Goal: Information Seeking & Learning: Find specific fact

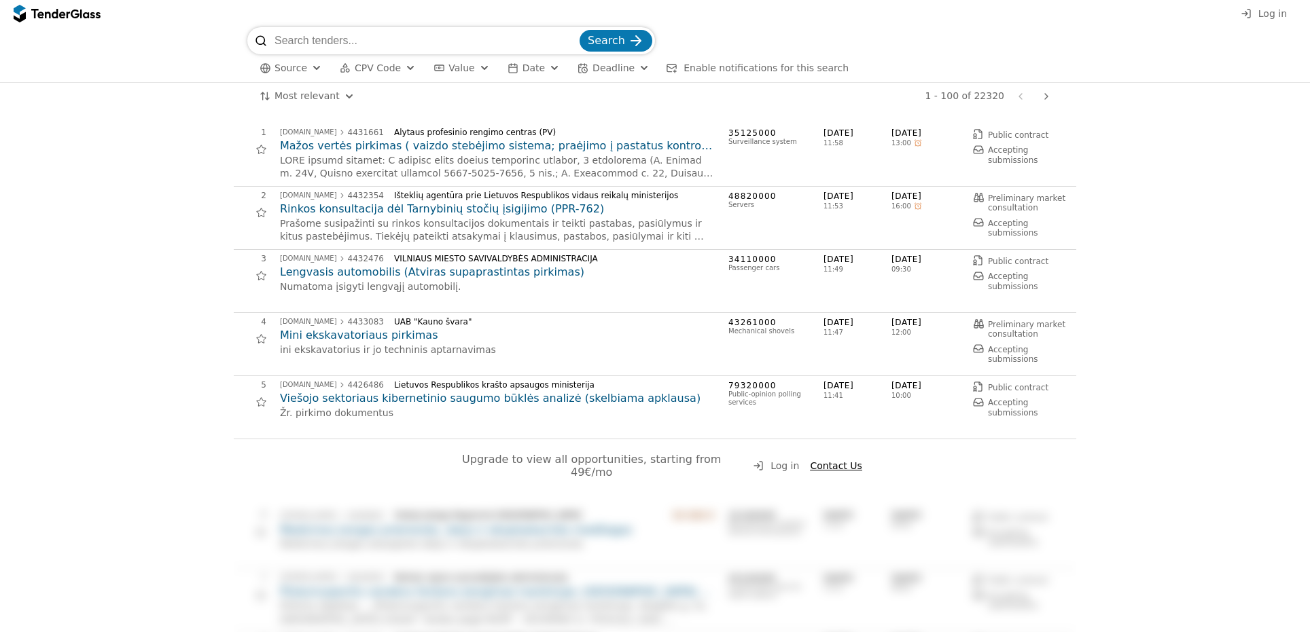
click at [378, 41] on input "search" at bounding box center [425, 40] width 302 height 27
type input "microsoft"
click at [579, 30] on button "Search" at bounding box center [615, 41] width 73 height 22
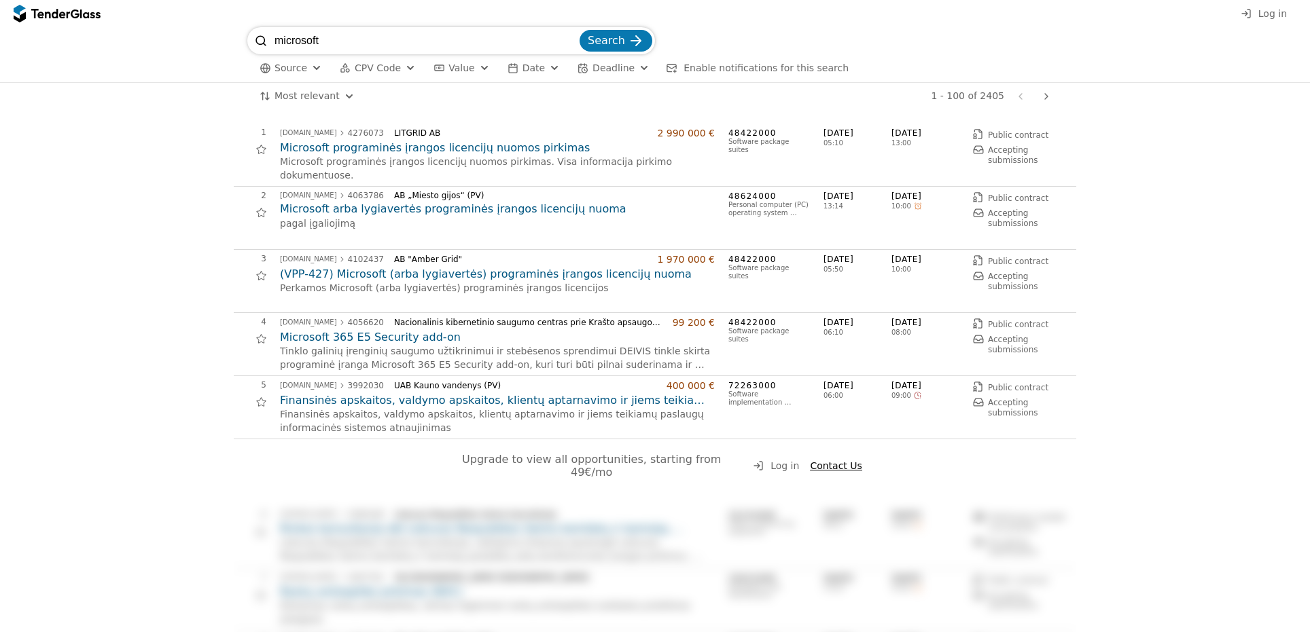
drag, startPoint x: 391, startPoint y: 48, endPoint x: 238, endPoint y: 43, distance: 152.9
click at [238, 43] on div "microsoft Search Source CPV Code Type Buyer Value Date Deadline Enable notifica…" at bounding box center [655, 54] width 1296 height 55
type input "m365"
click at [579, 30] on button "Search" at bounding box center [615, 41] width 73 height 22
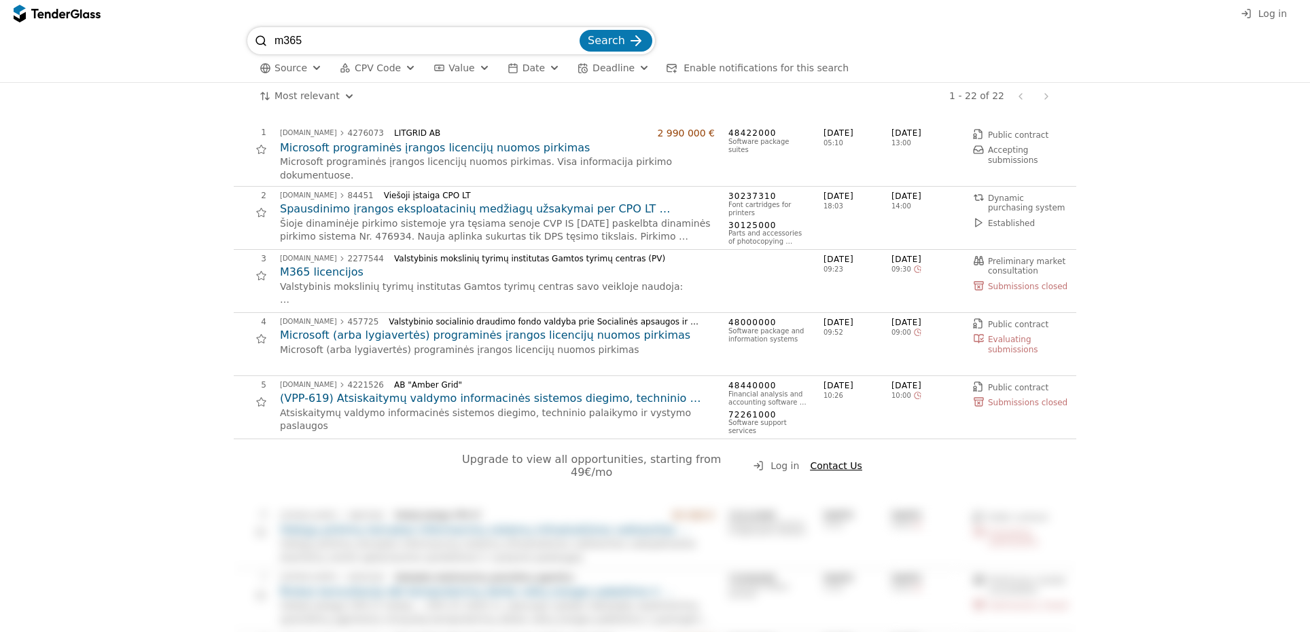
drag, startPoint x: 289, startPoint y: 39, endPoint x: 350, endPoint y: 43, distance: 61.3
click at [350, 43] on input "m365" at bounding box center [425, 40] width 302 height 27
type input "modern work"
click at [579, 30] on button "Search" at bounding box center [615, 41] width 73 height 22
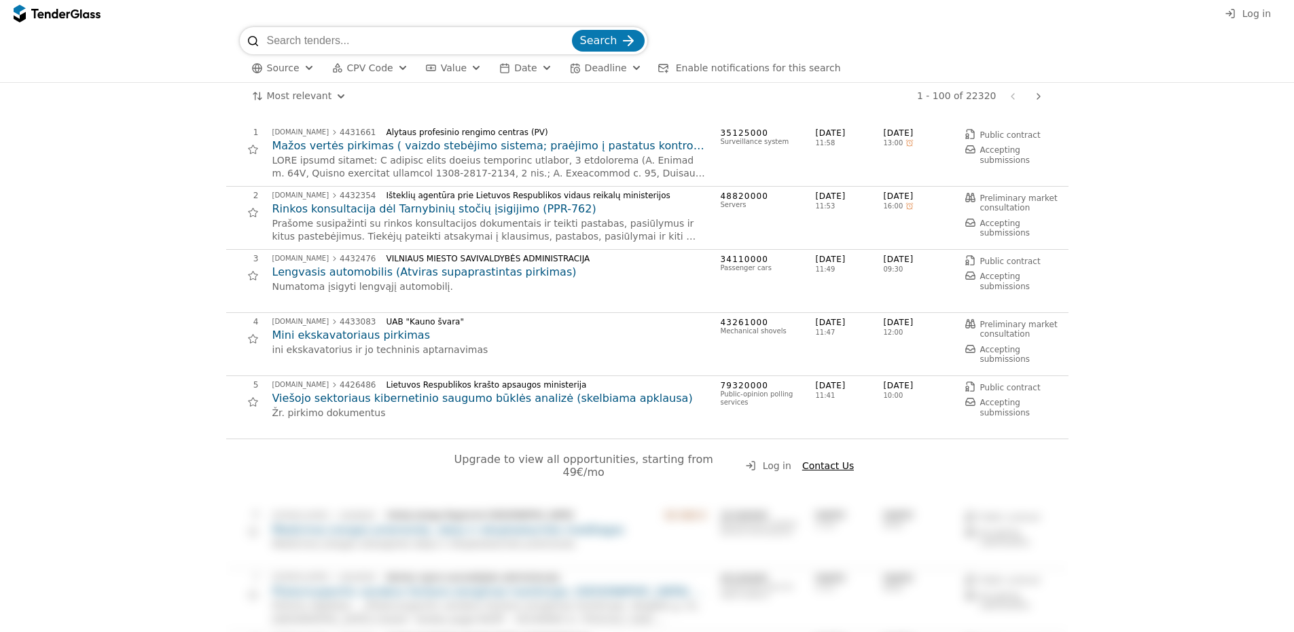
click at [348, 38] on input "search" at bounding box center [418, 40] width 302 height 27
type input "microsoft"
click at [572, 30] on button "Search" at bounding box center [608, 41] width 73 height 22
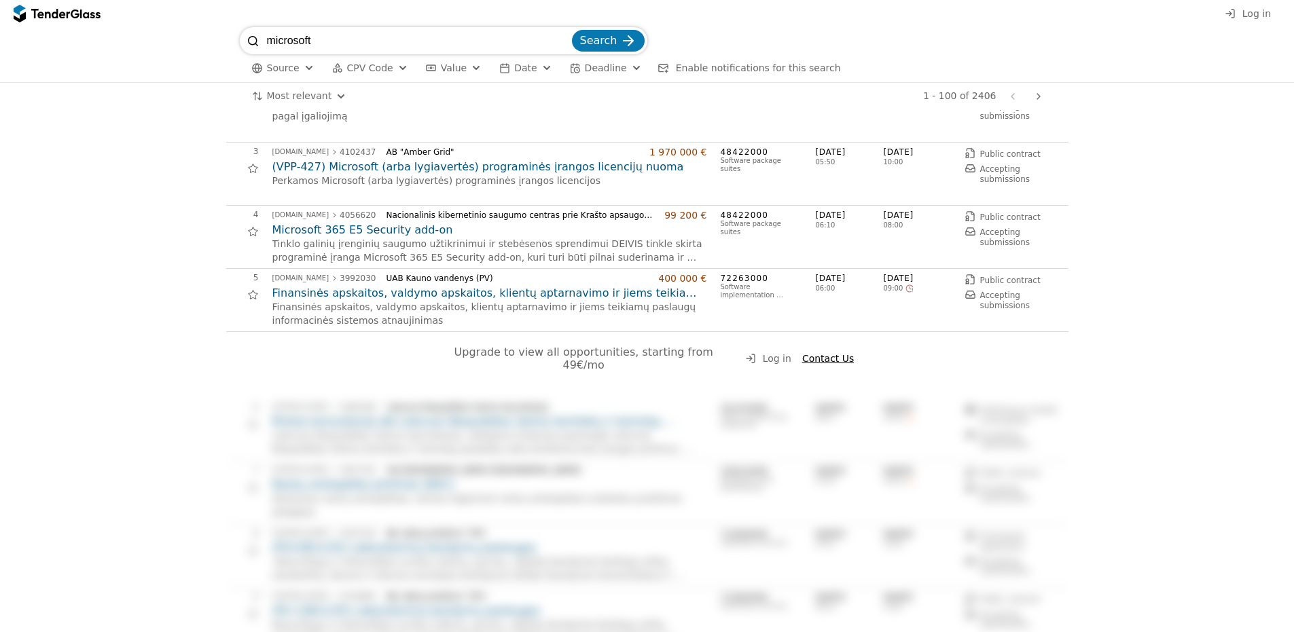
scroll to position [204, 0]
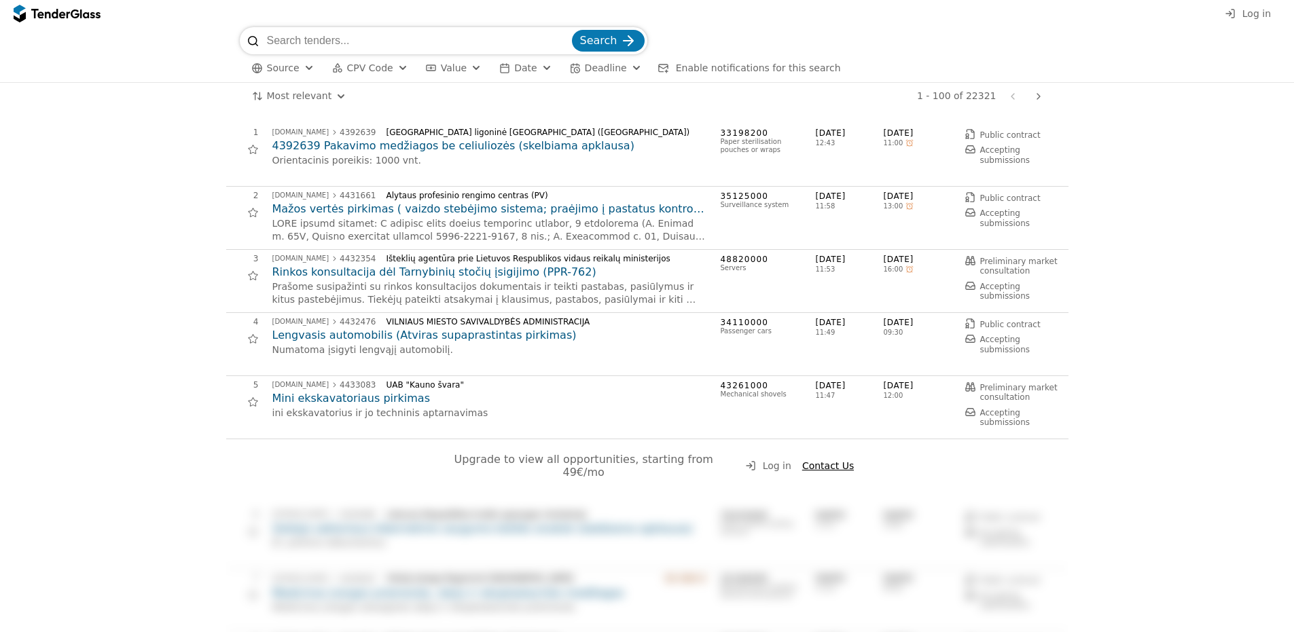
click at [1246, 13] on span "Log in" at bounding box center [1256, 13] width 29 height 11
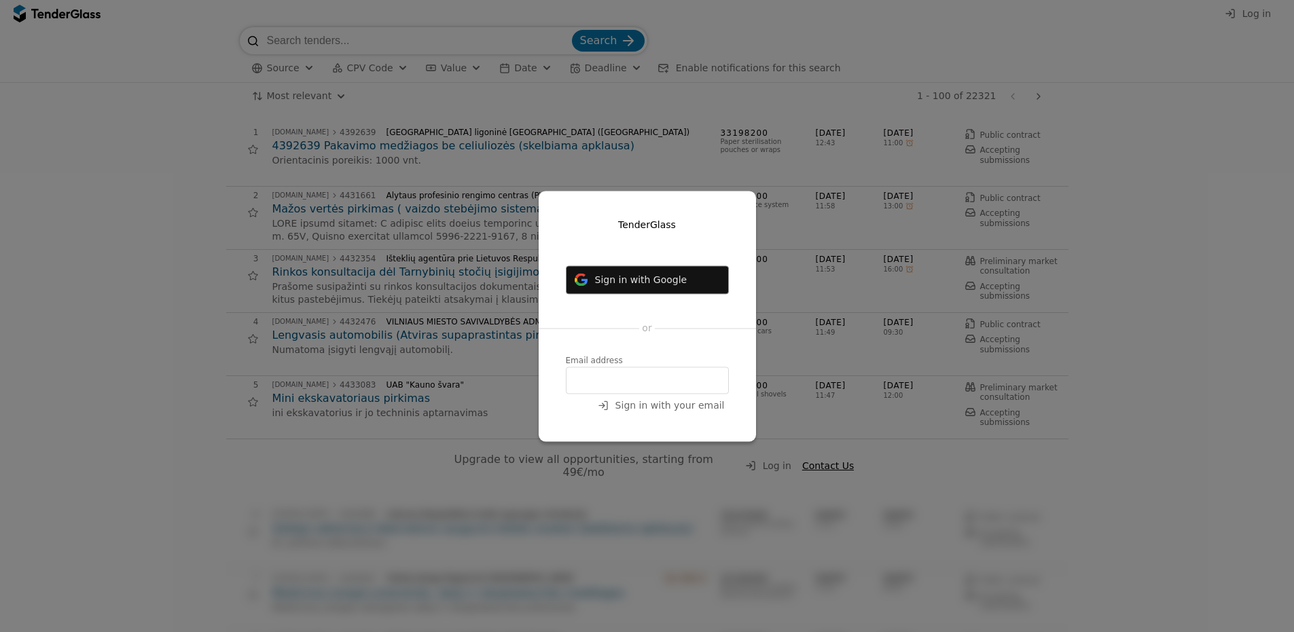
click at [638, 374] on input "email" at bounding box center [647, 380] width 163 height 27
paste input "[PERSON_NAME][EMAIL_ADDRESS][DOMAIN_NAME]"
type input "[PERSON_NAME][EMAIL_ADDRESS][DOMAIN_NAME]"
click at [715, 348] on div "TenderGlass Sign in with Google Login with Microsoft or Email address aleksandr…" at bounding box center [647, 316] width 217 height 251
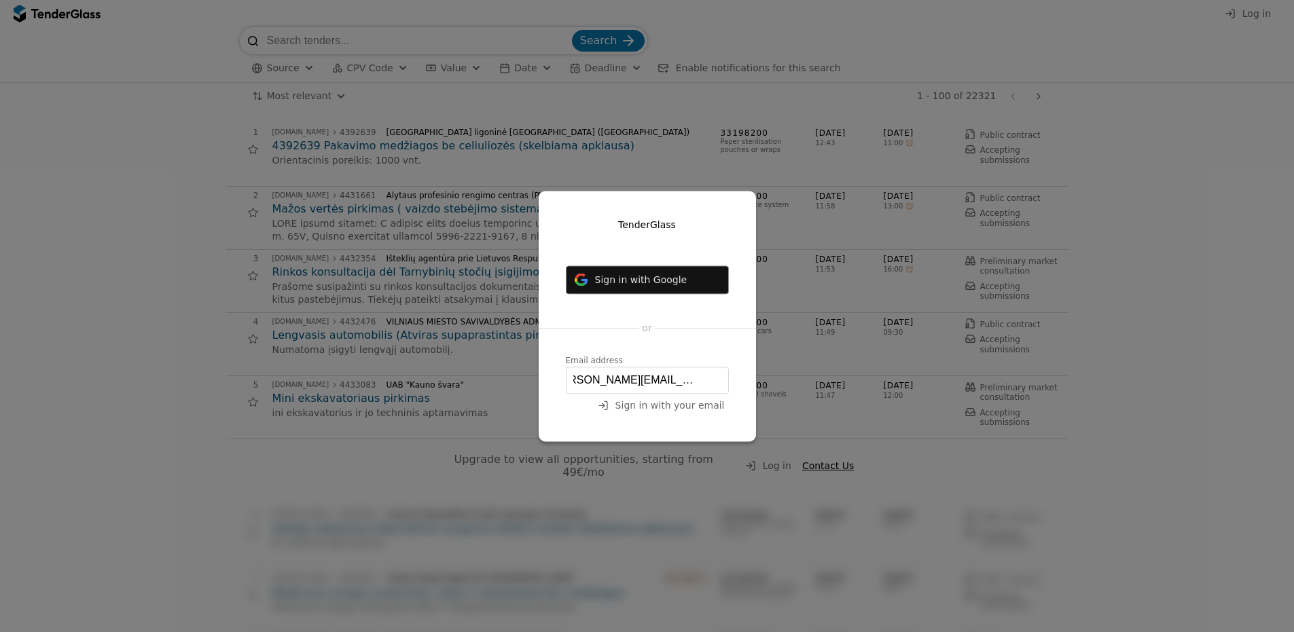
scroll to position [0, 0]
click at [658, 408] on span "Sign in with your email" at bounding box center [669, 405] width 109 height 11
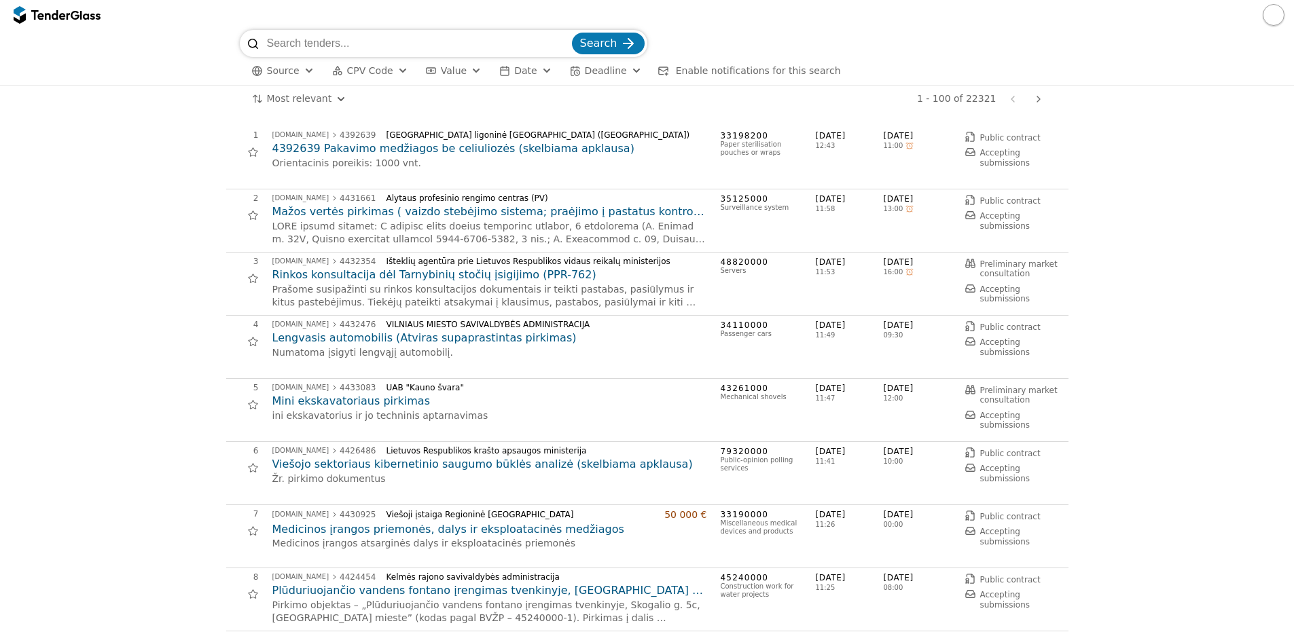
click at [1277, 16] on button "button" at bounding box center [1274, 15] width 22 height 22
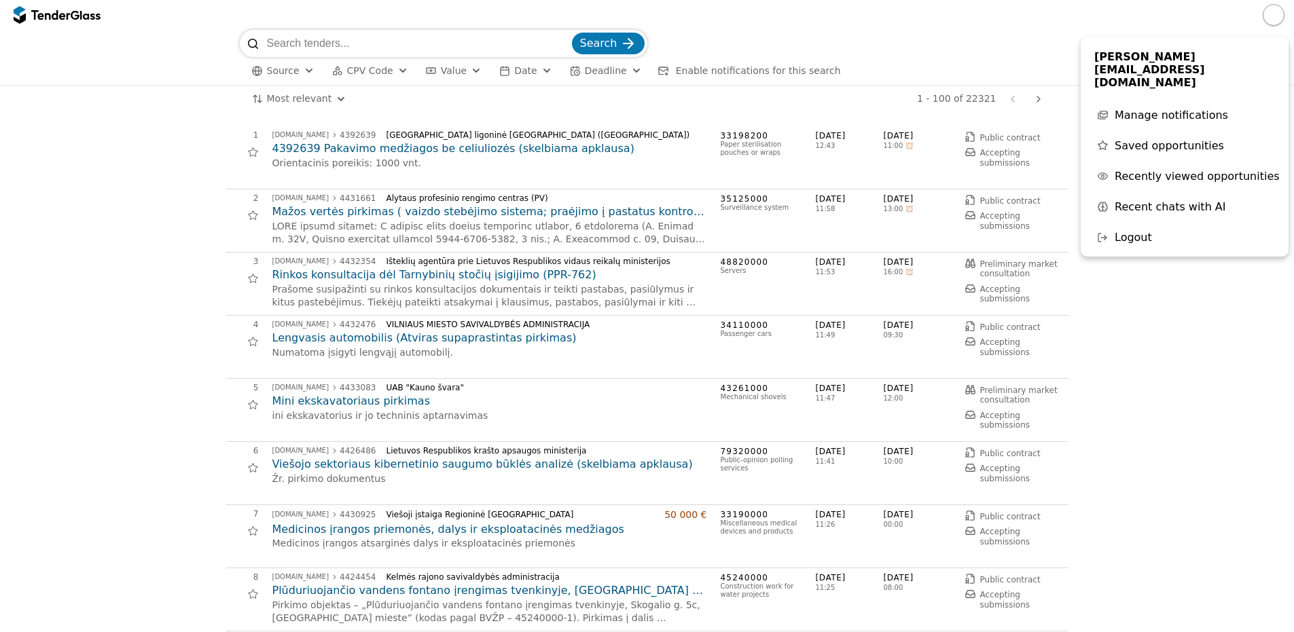
click at [1277, 16] on button "button" at bounding box center [1274, 15] width 22 height 22
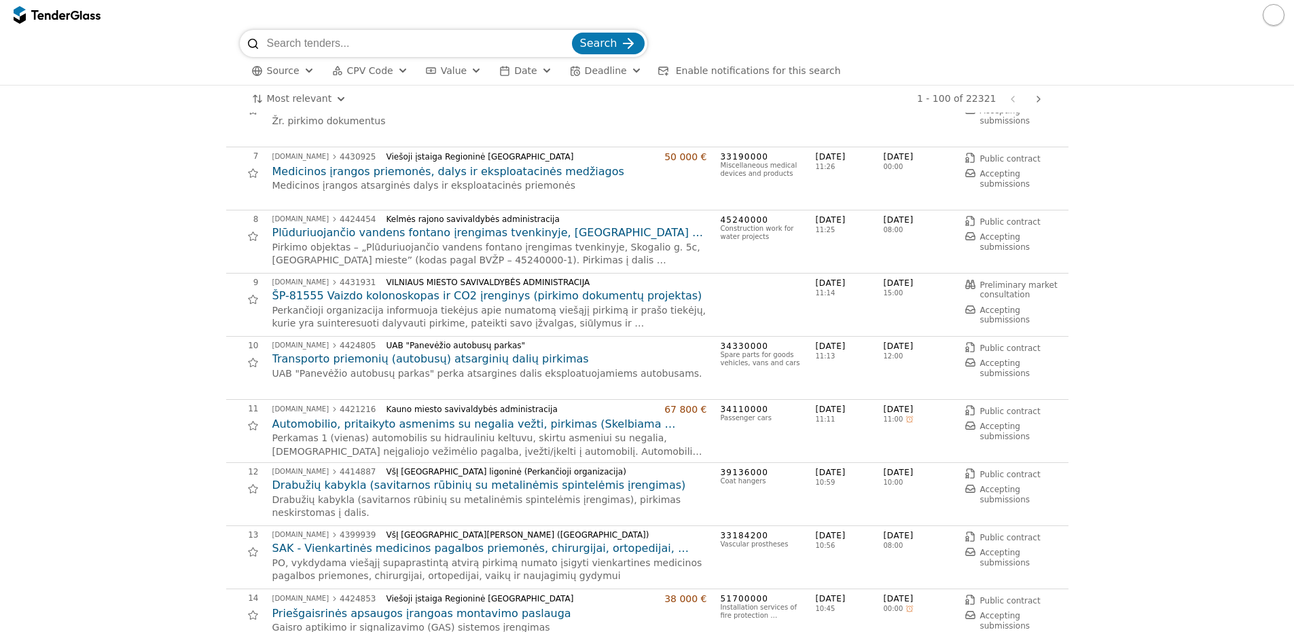
scroll to position [340, 0]
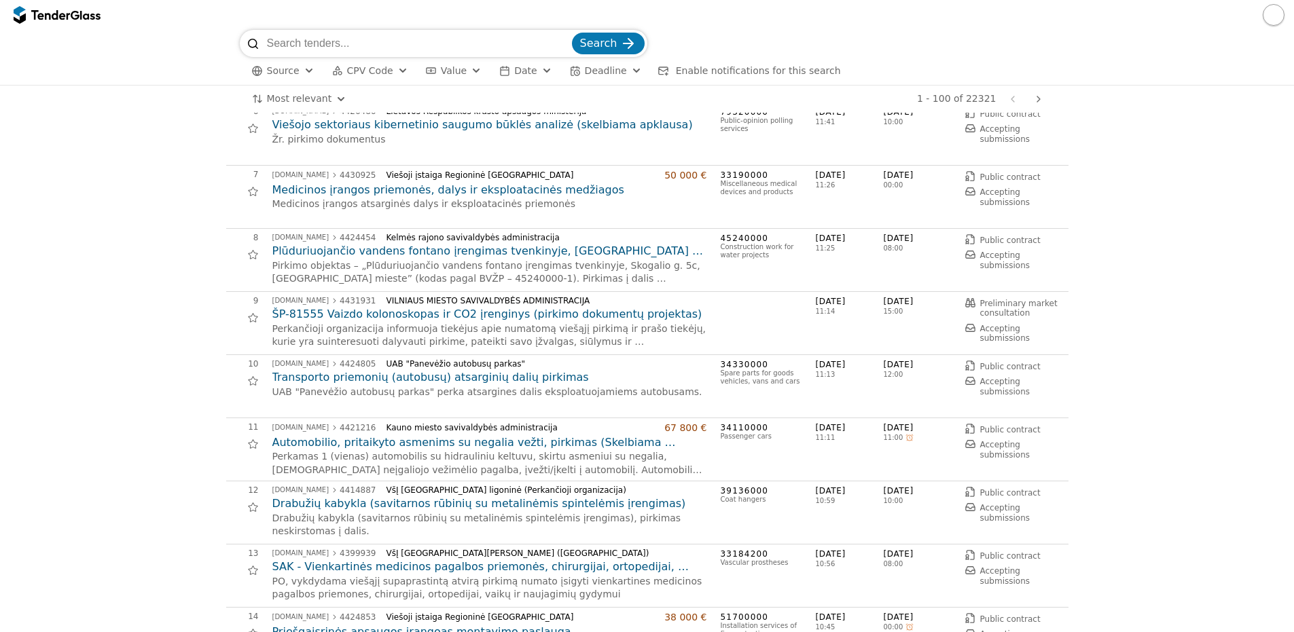
click at [968, 60] on div "Source CPV Code Type Buyer Value Date Deadline Enable notifications for this se…" at bounding box center [647, 71] width 815 height 28
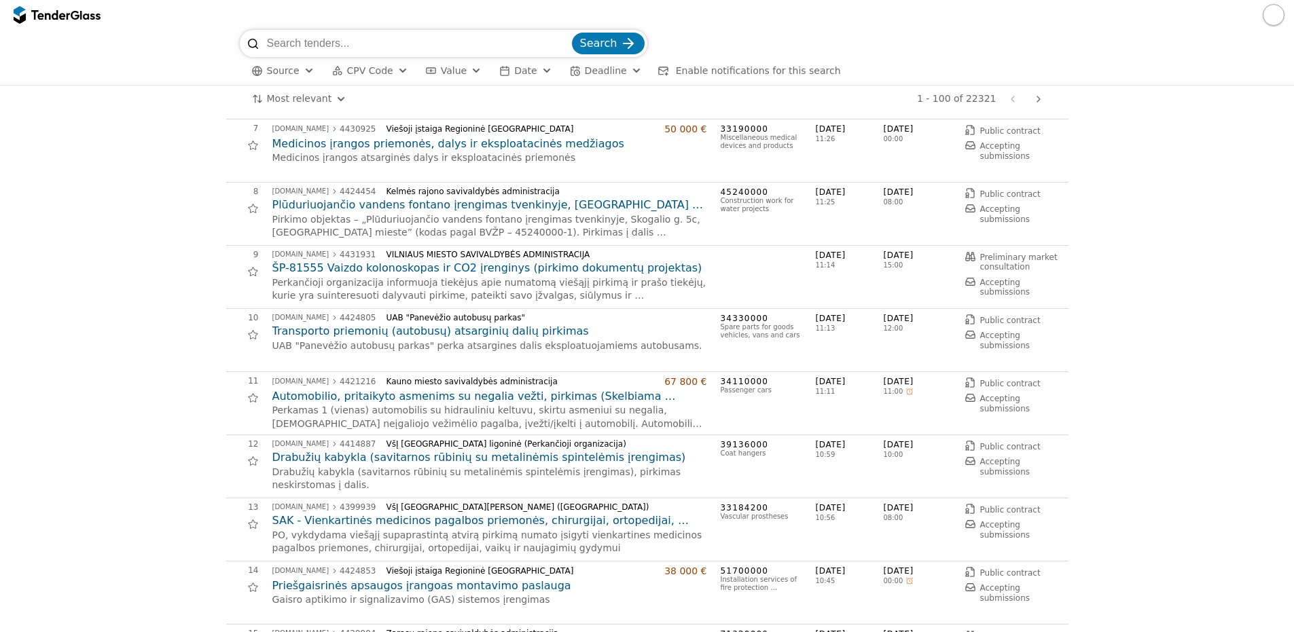
scroll to position [408, 0]
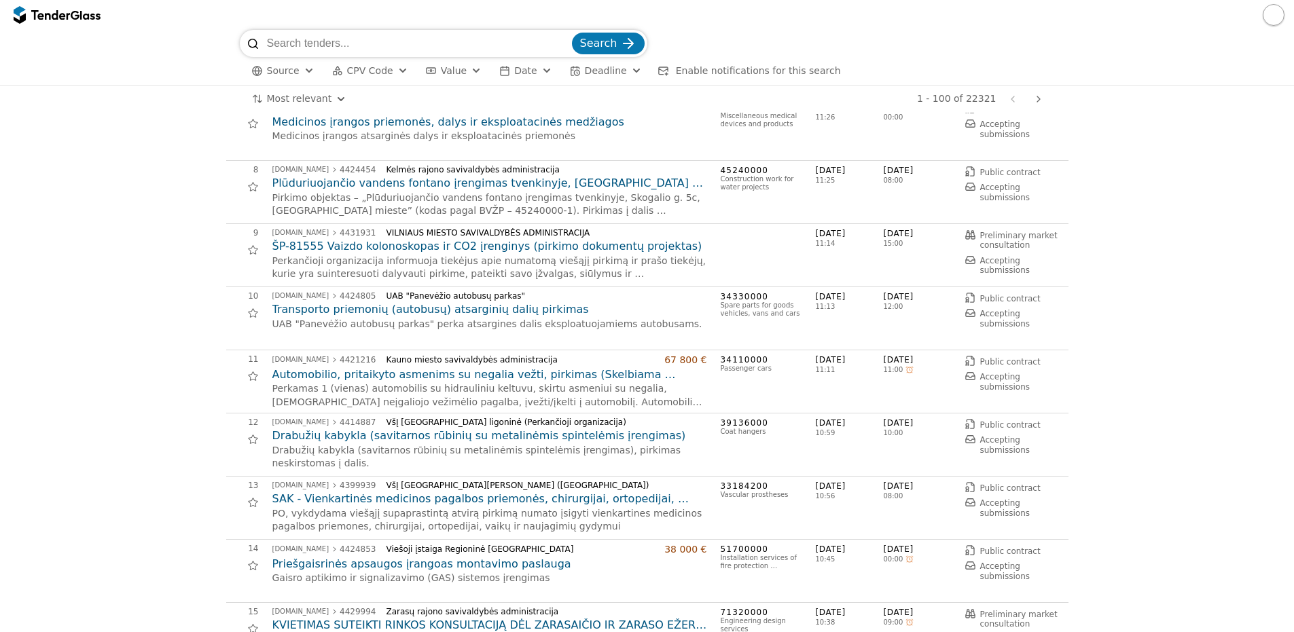
click at [373, 72] on span "CPV Code" at bounding box center [370, 70] width 46 height 11
click at [302, 66] on div "button" at bounding box center [309, 71] width 49 height 46
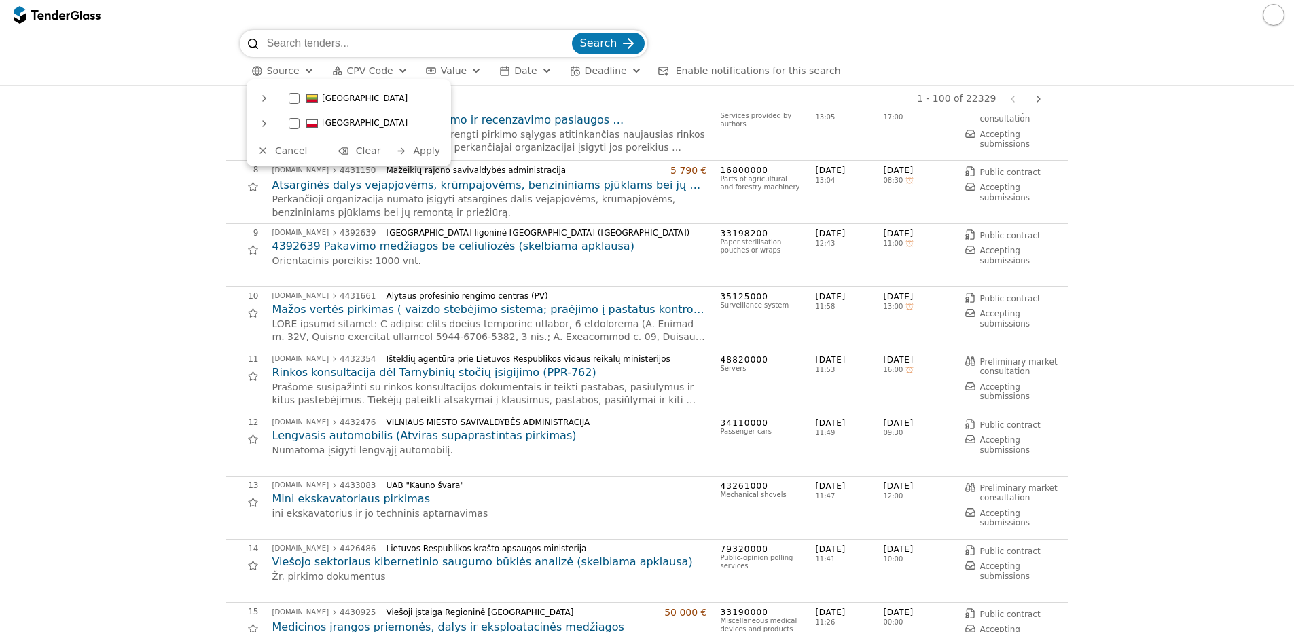
scroll to position [913, 0]
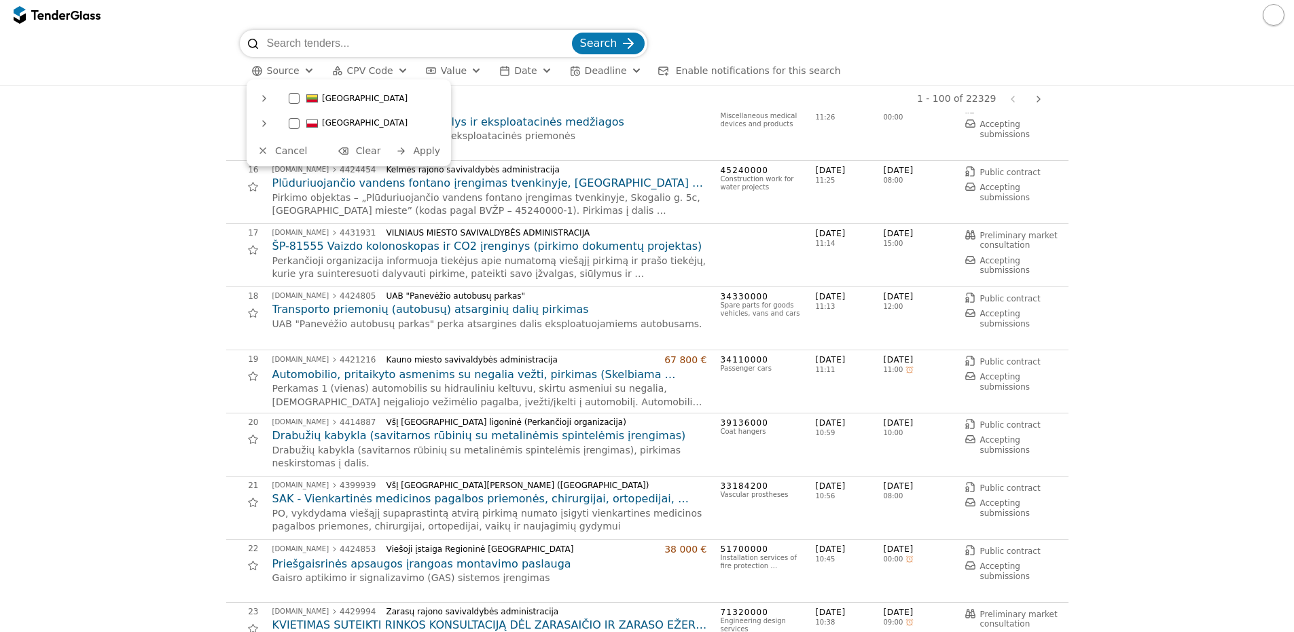
click at [295, 101] on div at bounding box center [294, 98] width 11 height 11
click at [290, 124] on div at bounding box center [294, 123] width 11 height 11
click at [471, 71] on button "Value" at bounding box center [453, 70] width 67 height 17
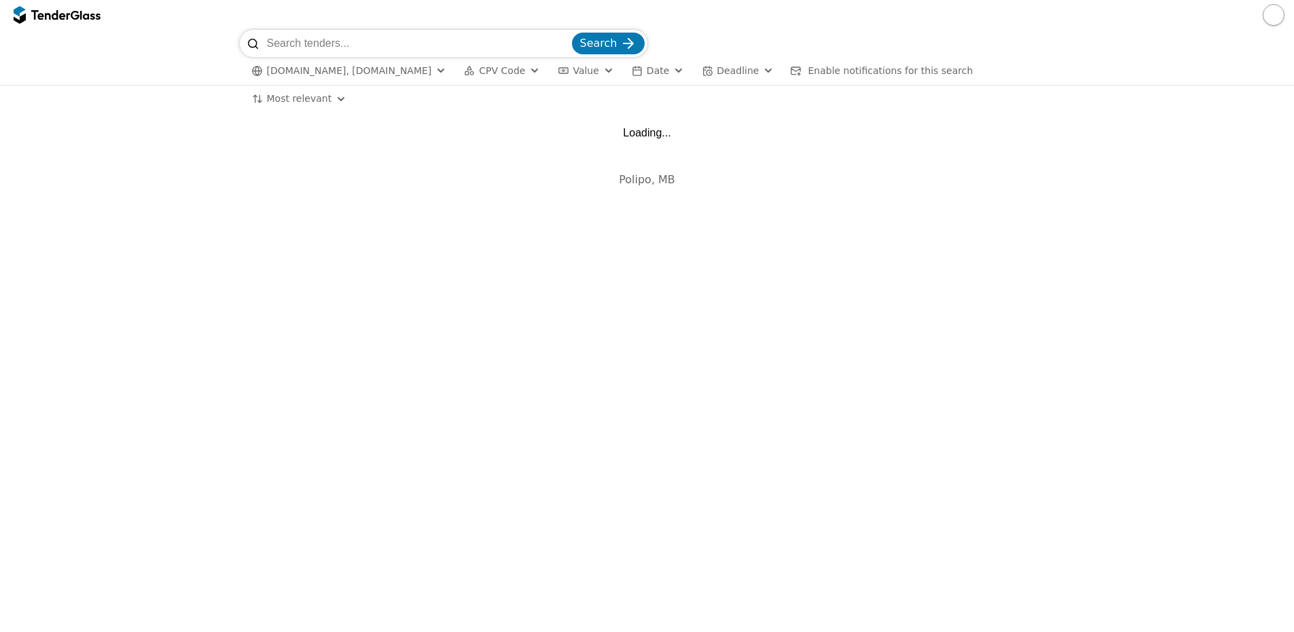
click at [491, 71] on span "CPV Code" at bounding box center [502, 70] width 46 height 11
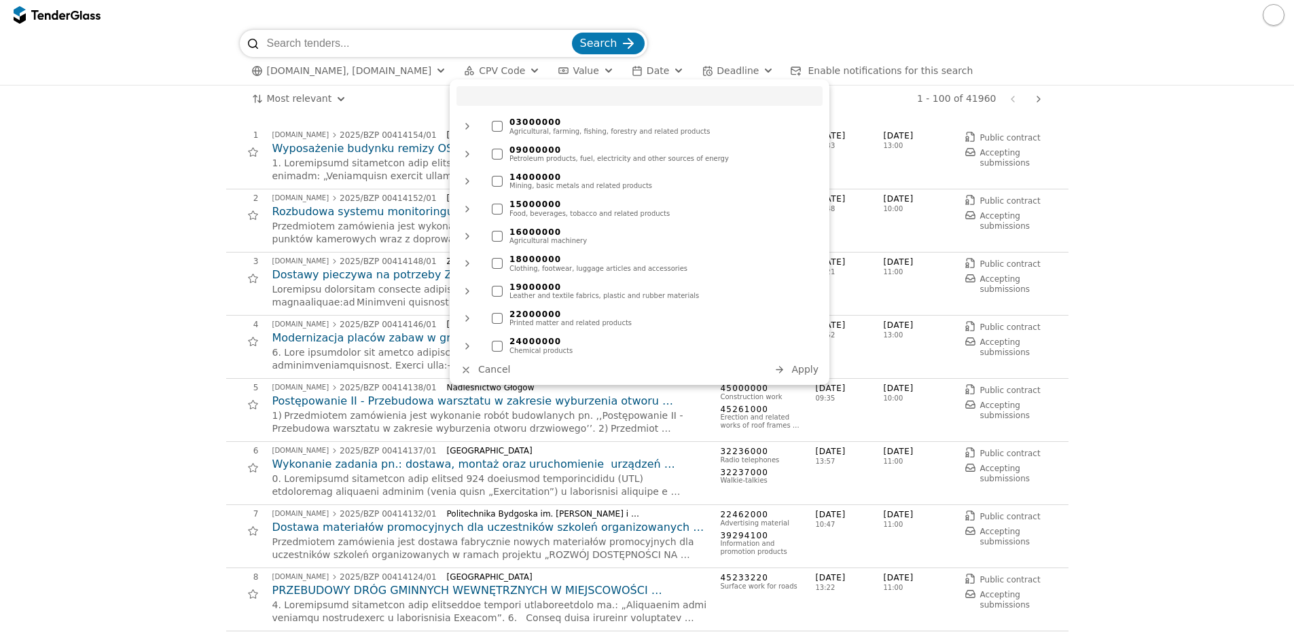
click at [490, 71] on span "CPV Code" at bounding box center [502, 70] width 46 height 11
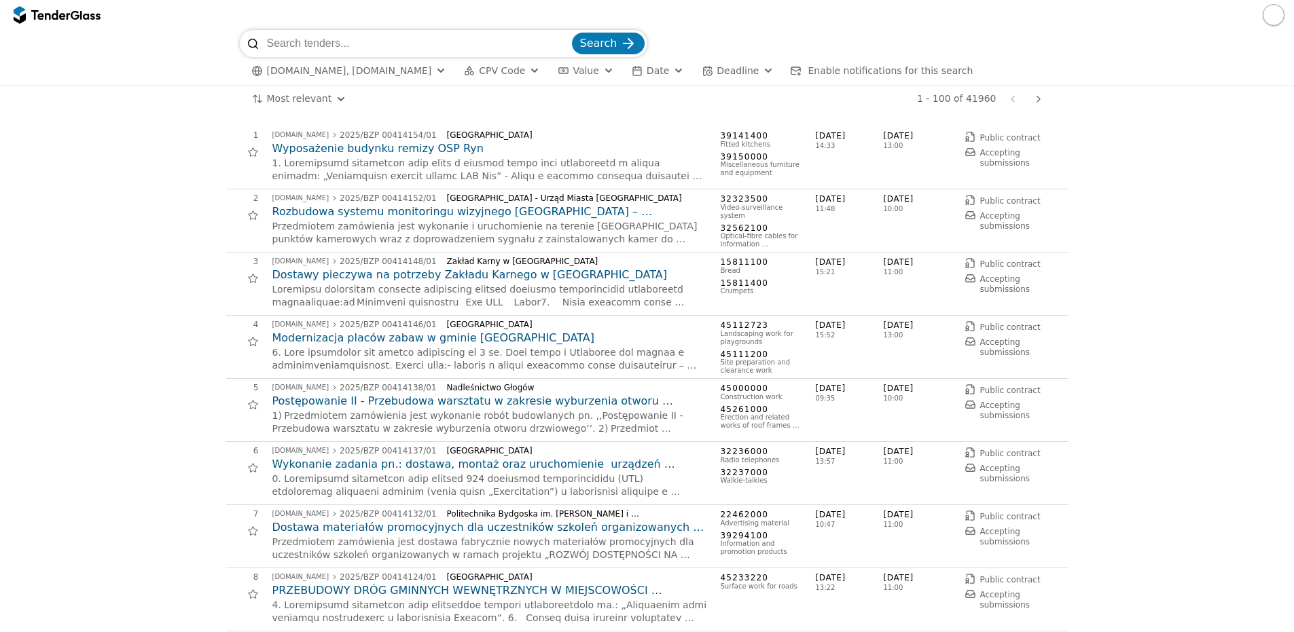
click at [408, 50] on input "search" at bounding box center [418, 43] width 302 height 27
type input "microsoft"
click at [572, 33] on button "Search" at bounding box center [608, 44] width 73 height 22
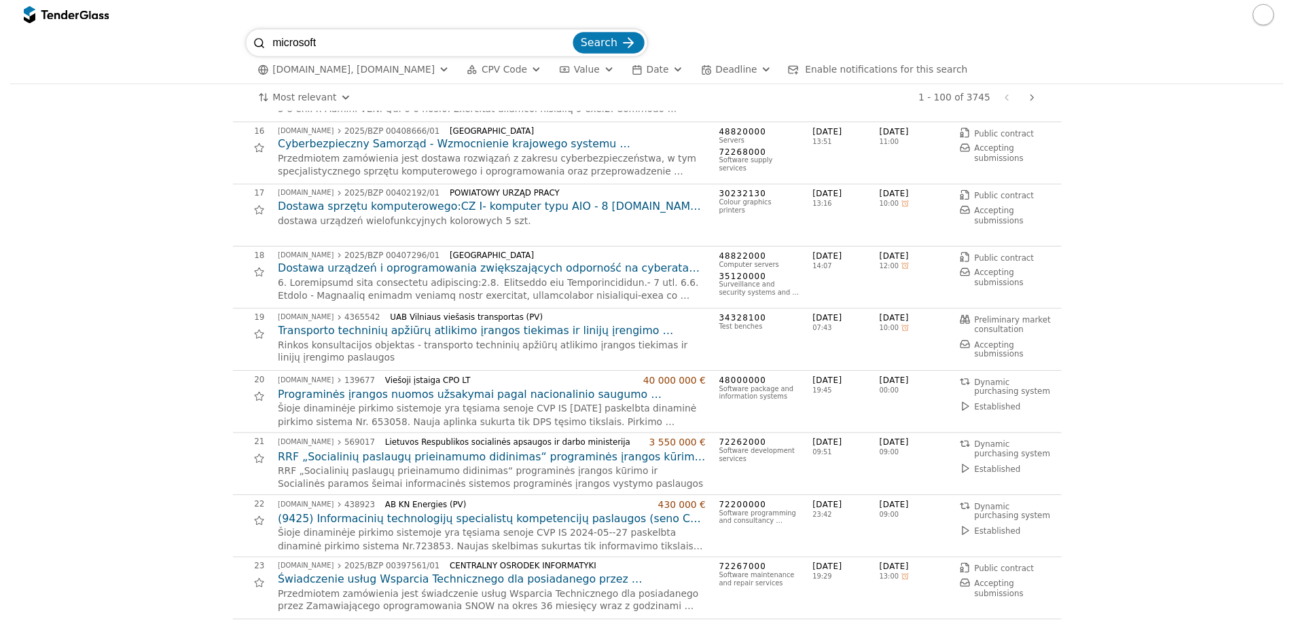
scroll to position [1087, 0]
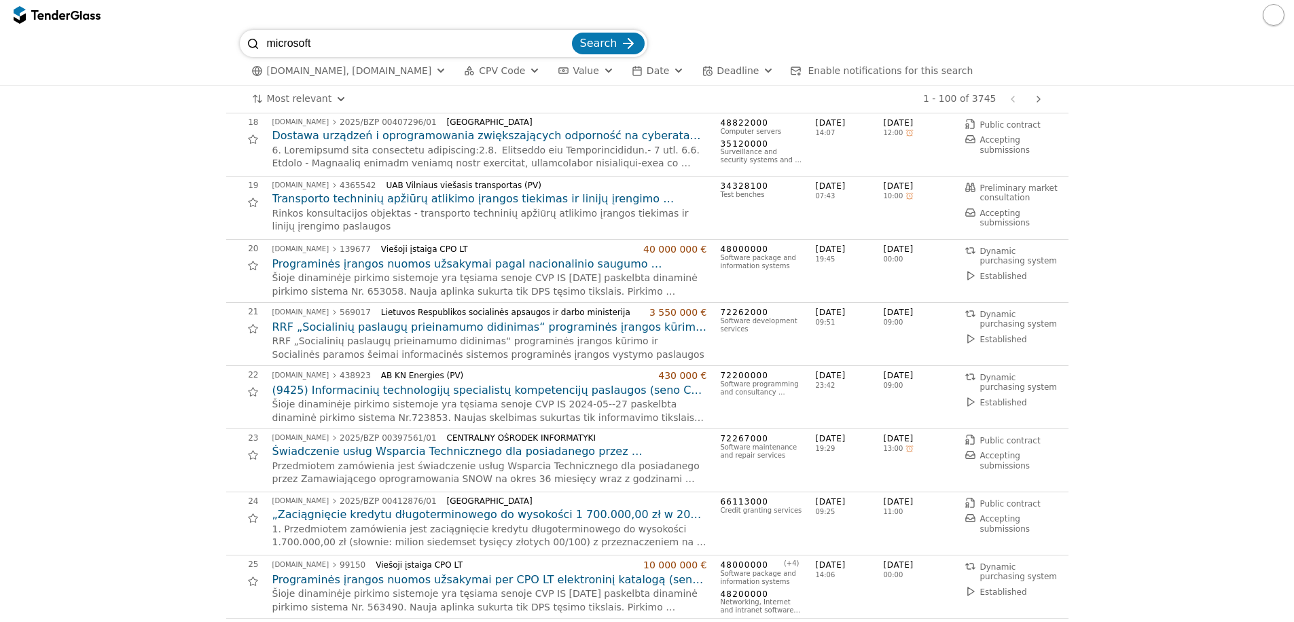
click at [1042, 36] on div "microsoft Search" at bounding box center [647, 43] width 815 height 27
